Goal: Check status: Check status

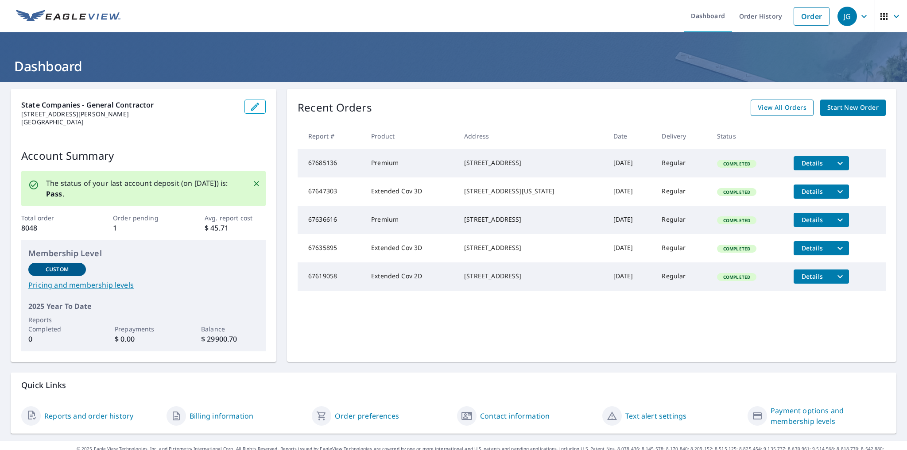
click at [622, 114] on link "View All Orders" at bounding box center [781, 108] width 63 height 16
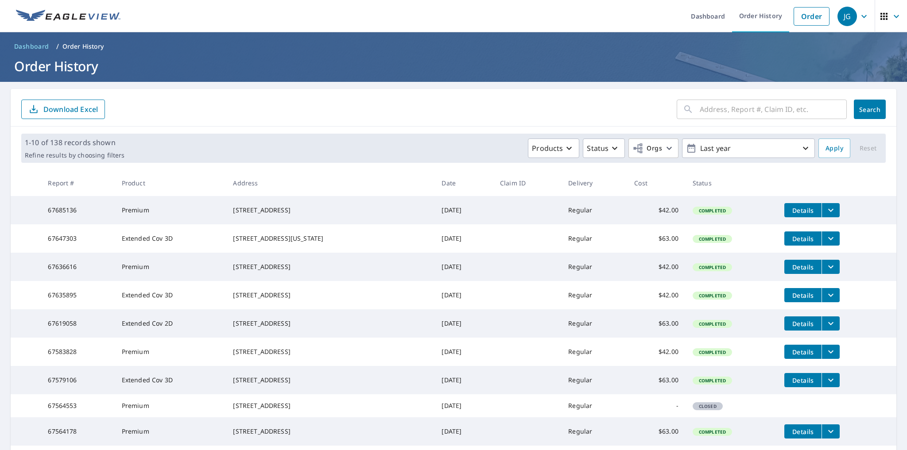
drag, startPoint x: 706, startPoint y: 119, endPoint x: 708, endPoint y: 112, distance: 7.2
click at [622, 118] on input "text" at bounding box center [772, 109] width 147 height 25
type input "10 [PERSON_NAME]"
click button "Search" at bounding box center [870, 109] width 32 height 19
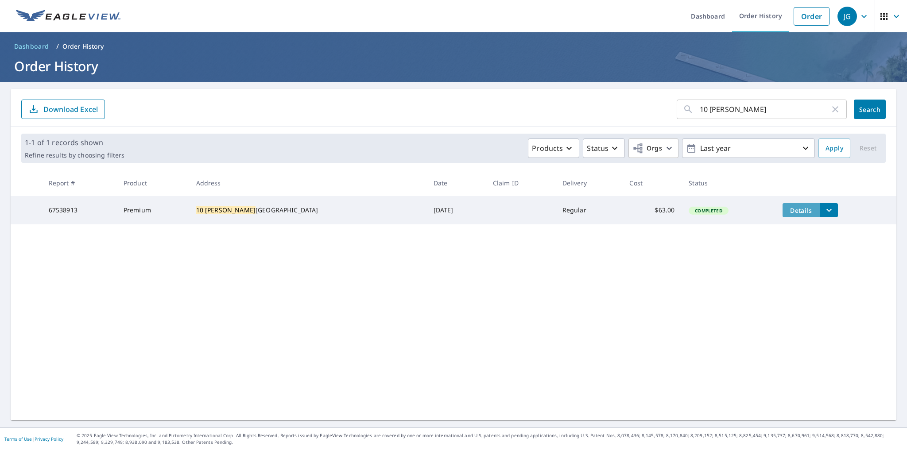
click at [622, 212] on span "Details" at bounding box center [801, 210] width 27 height 8
click at [622, 217] on td "Details" at bounding box center [835, 210] width 121 height 28
click at [622, 210] on span "Details" at bounding box center [801, 210] width 27 height 8
